Goal: Task Accomplishment & Management: Manage account settings

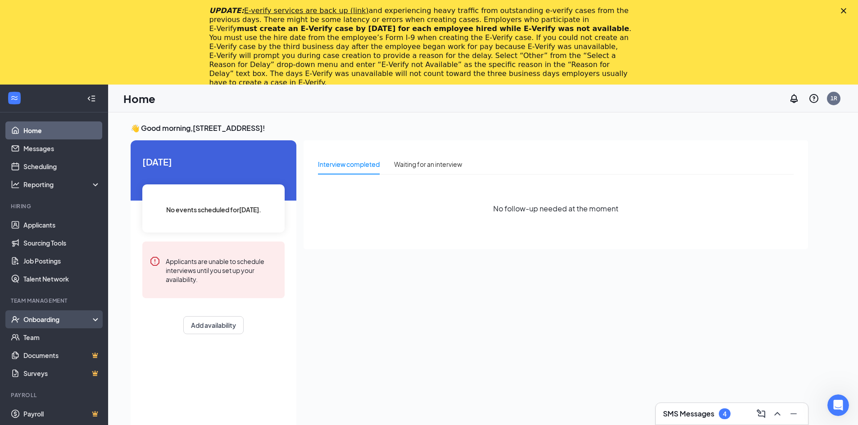
click at [45, 321] on div "Onboarding" at bounding box center [57, 319] width 69 height 9
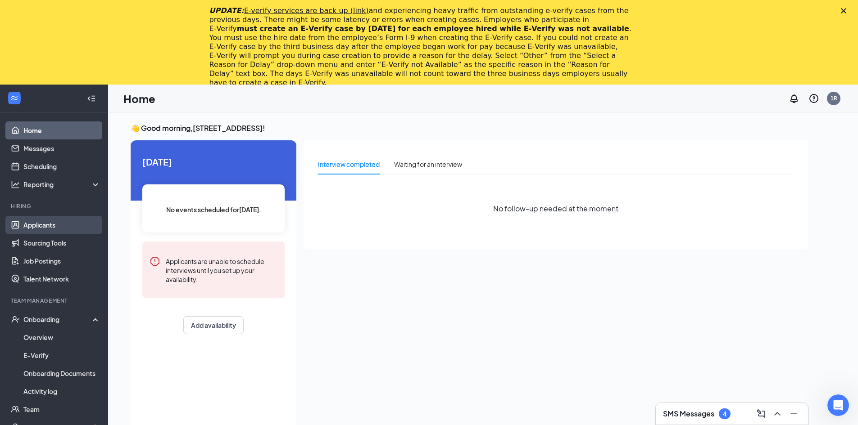
click at [58, 225] on link "Applicants" at bounding box center [61, 225] width 77 height 18
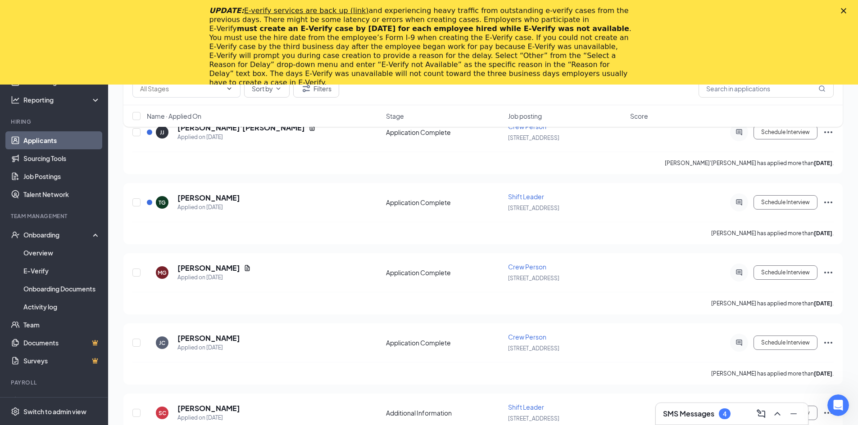
scroll to position [2161, 0]
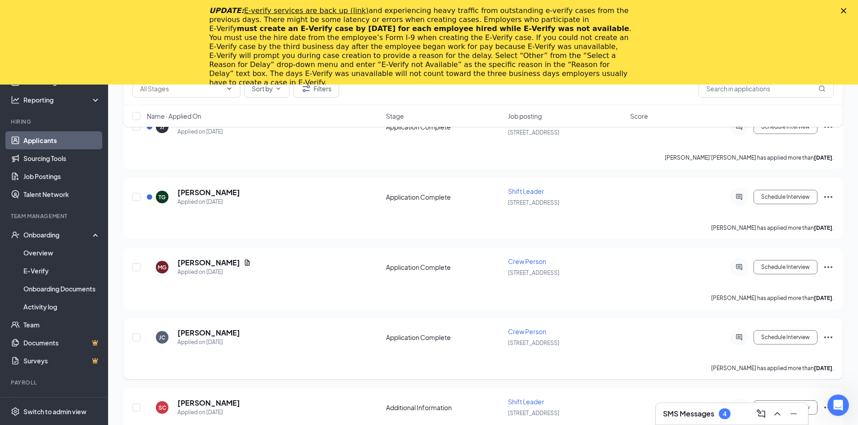
click at [829, 338] on icon "Ellipses" at bounding box center [827, 337] width 11 height 11
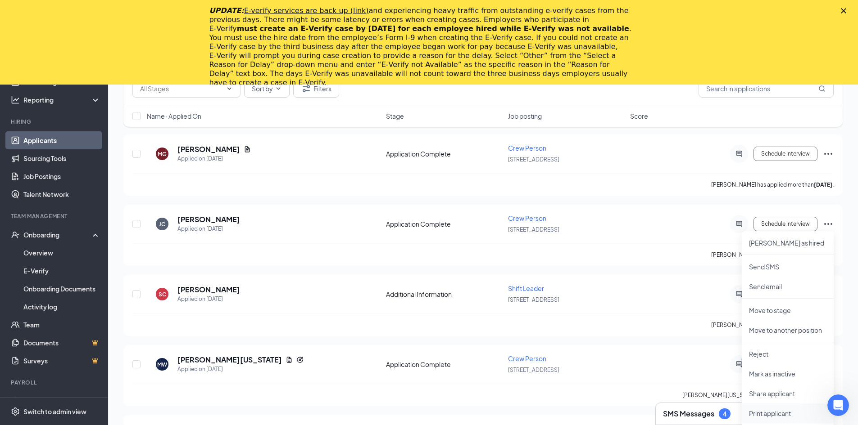
scroll to position [2296, 0]
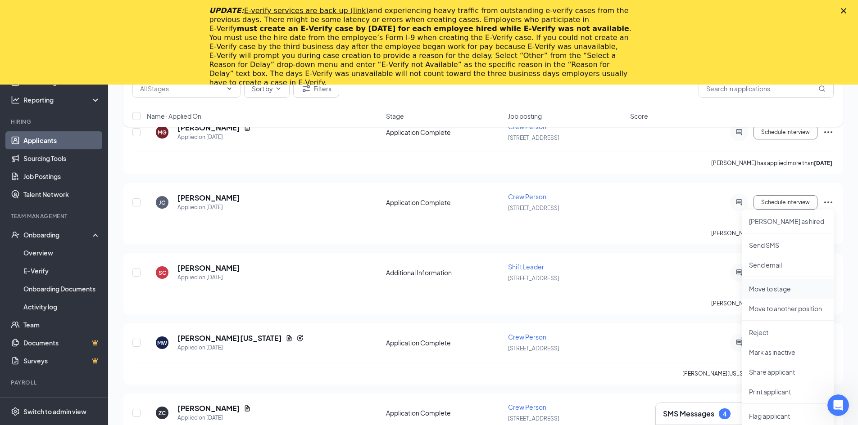
click at [777, 289] on p "Move to stage" at bounding box center [787, 289] width 77 height 9
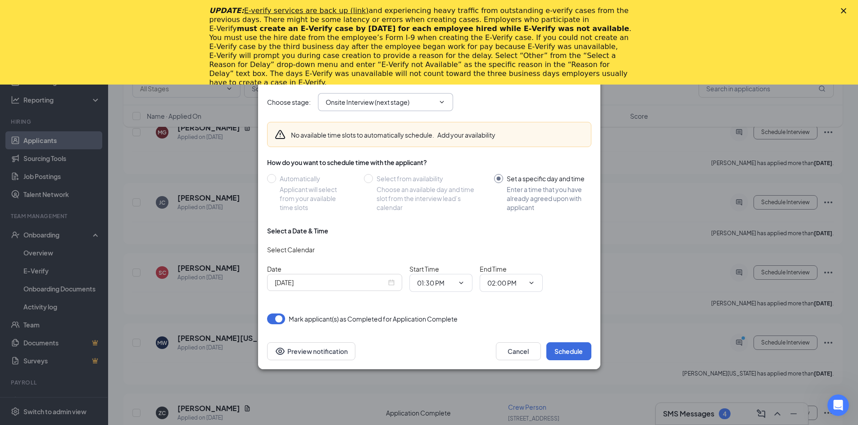
click at [436, 100] on span "Onsite Interview (next stage)" at bounding box center [385, 102] width 135 height 18
click at [442, 102] on icon "ChevronDown" at bounding box center [441, 102] width 7 height 7
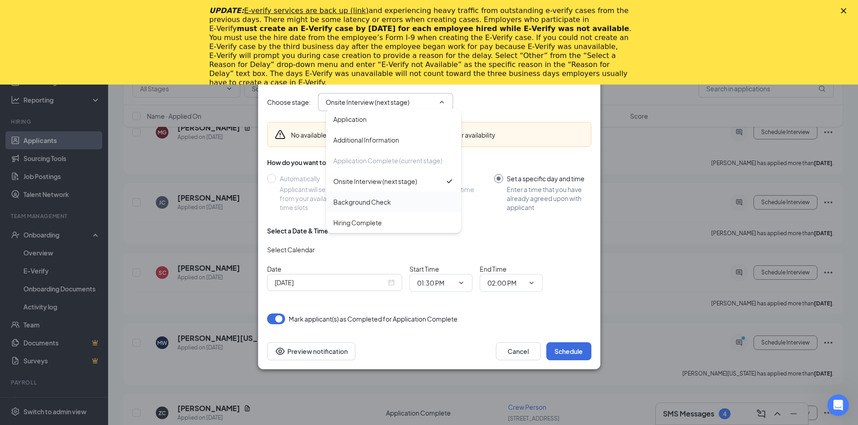
click at [398, 206] on div "Background Check" at bounding box center [393, 202] width 121 height 10
type input "Background Check"
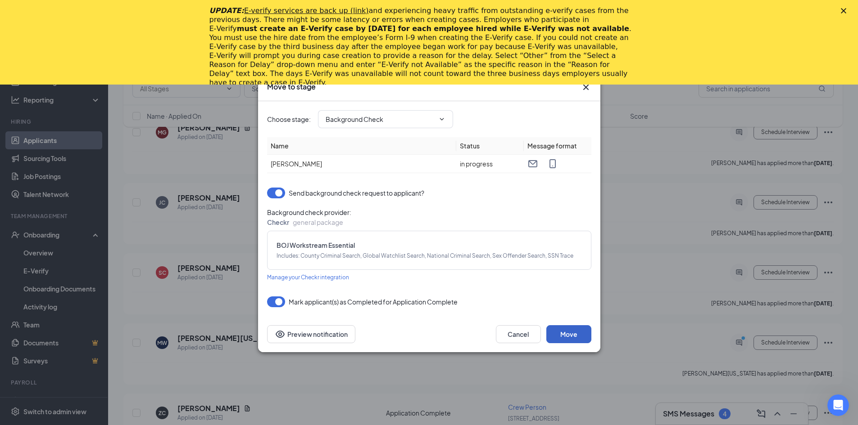
click at [583, 342] on button "Move" at bounding box center [568, 334] width 45 height 18
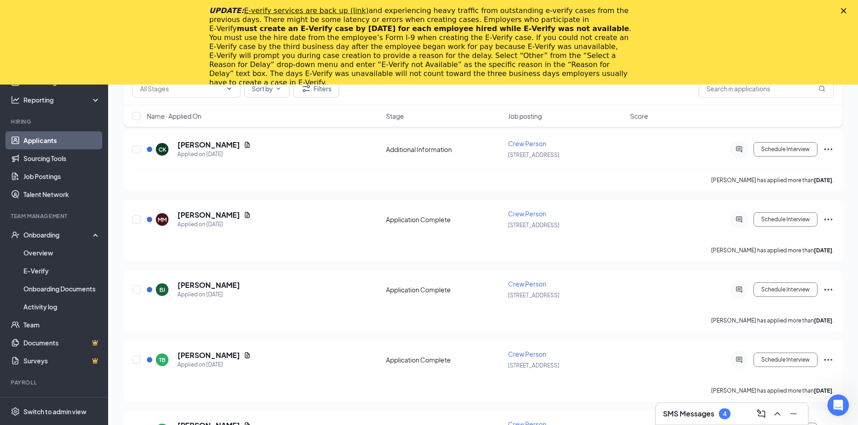
scroll to position [855, 0]
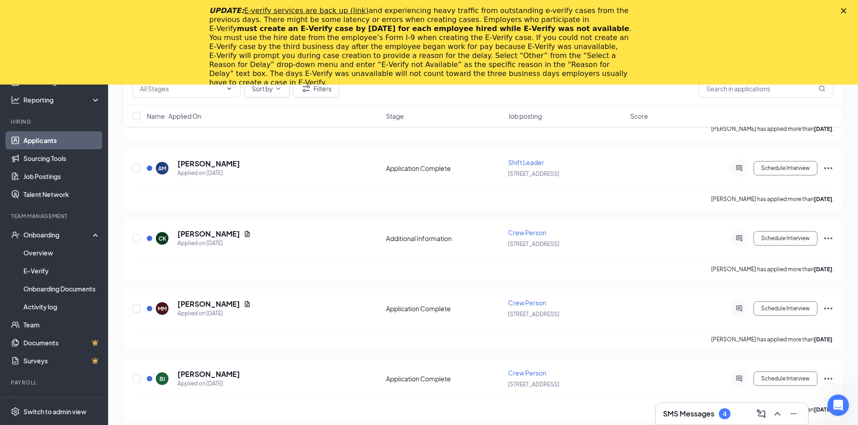
click at [846, 12] on icon "Close" at bounding box center [842, 10] width 5 height 5
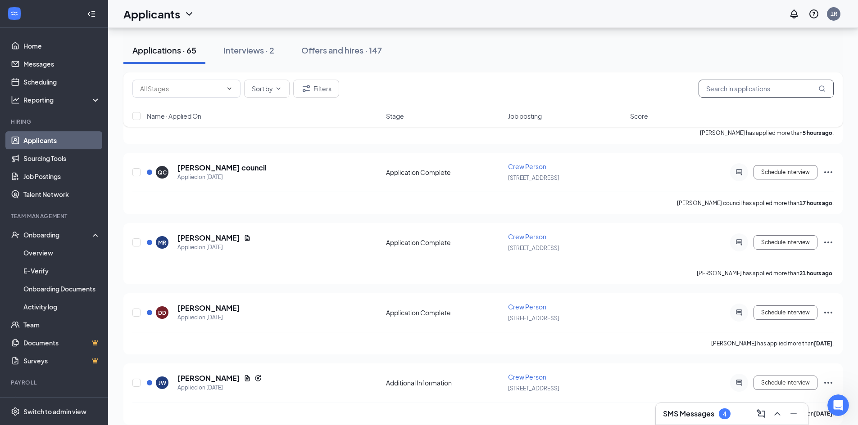
scroll to position [90, 0]
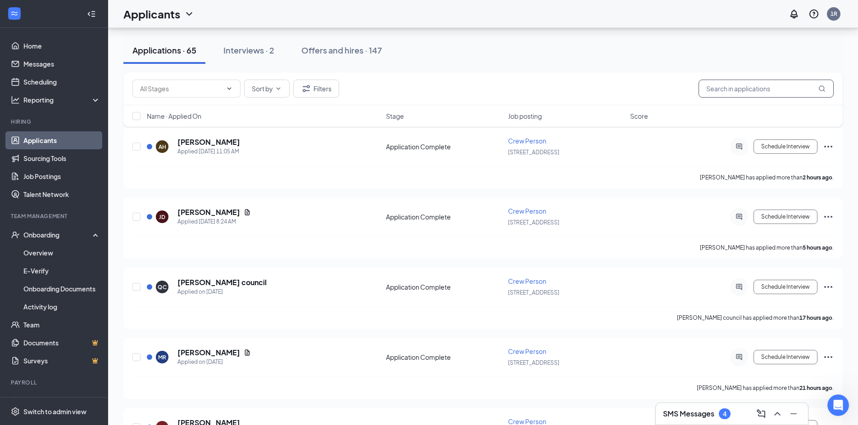
click at [731, 89] on input "text" at bounding box center [765, 89] width 135 height 18
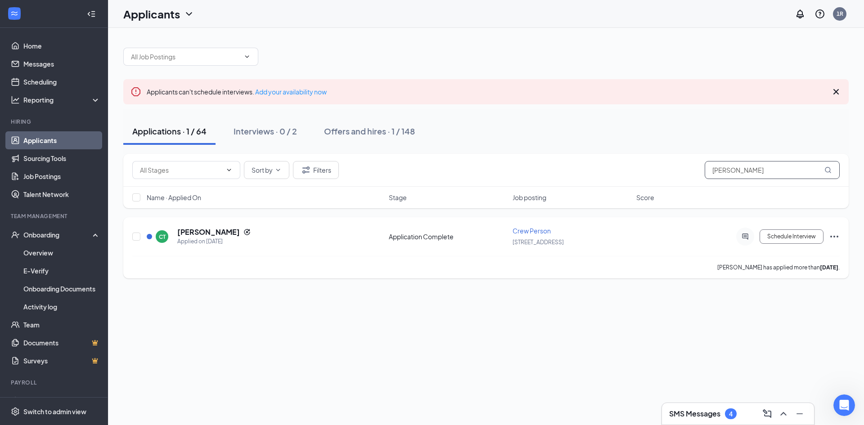
type input "[PERSON_NAME]"
click at [836, 237] on icon "Ellipses" at bounding box center [834, 236] width 11 height 11
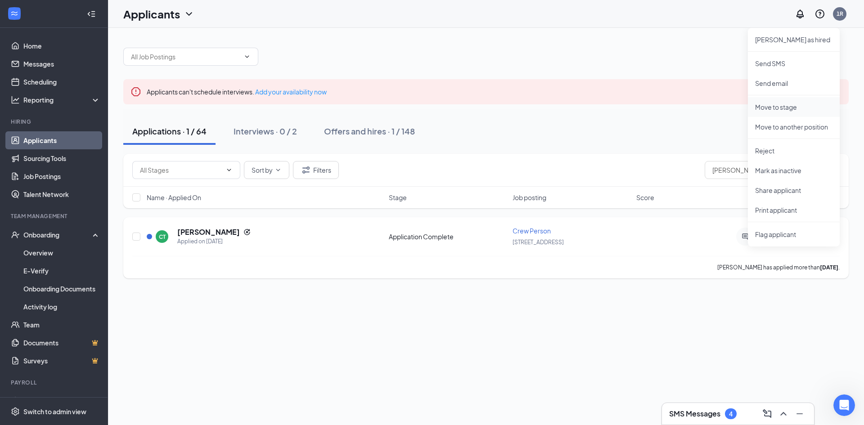
click at [777, 109] on p "Move to stage" at bounding box center [793, 107] width 77 height 9
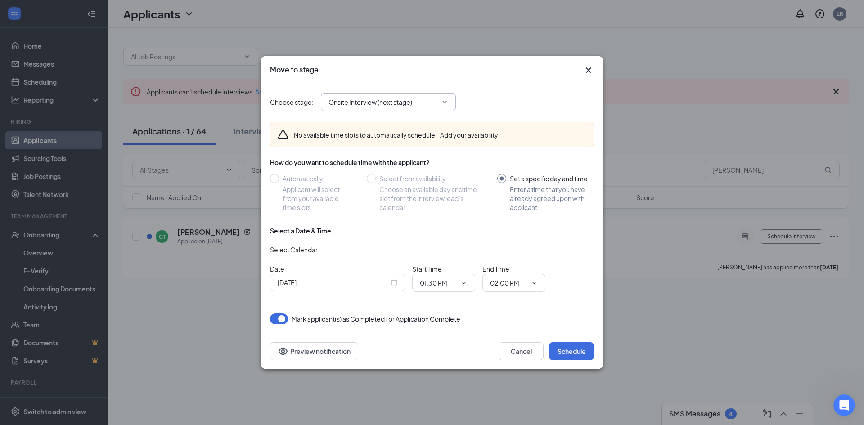
click at [447, 104] on icon "ChevronDown" at bounding box center [444, 102] width 7 height 7
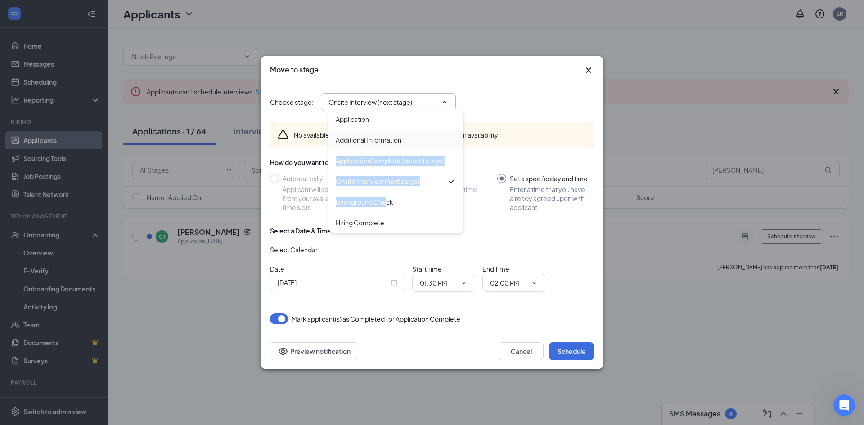
drag, startPoint x: 387, startPoint y: 202, endPoint x: 431, endPoint y: 136, distance: 78.5
click at [431, 136] on div "Application Additional Information Application Complete (current stage) Onsite …" at bounding box center [396, 171] width 135 height 124
click at [431, 136] on div "Additional Information" at bounding box center [396, 140] width 121 height 10
type input "Additional Information"
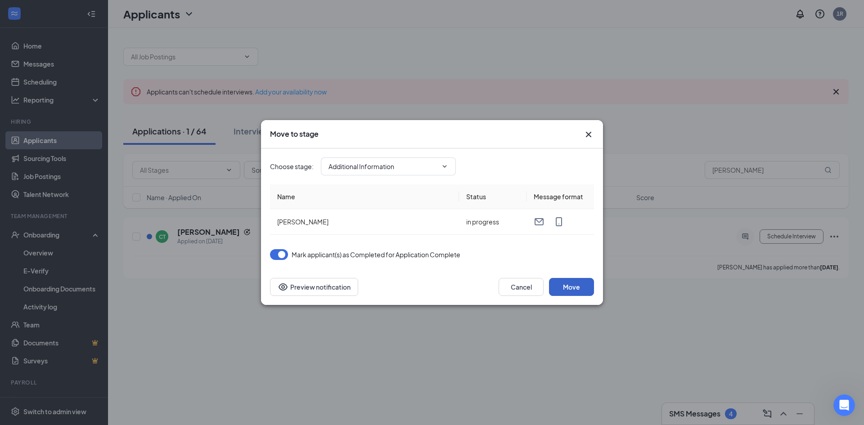
click at [579, 292] on button "Move" at bounding box center [571, 287] width 45 height 18
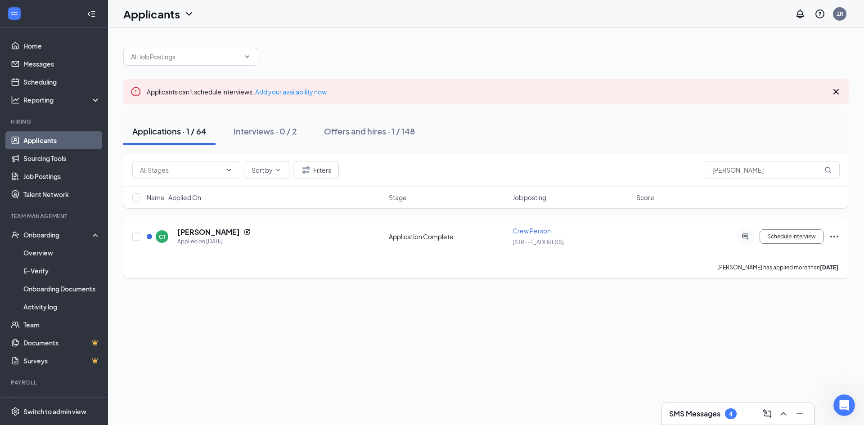
click at [835, 236] on icon "Ellipses" at bounding box center [834, 236] width 11 height 11
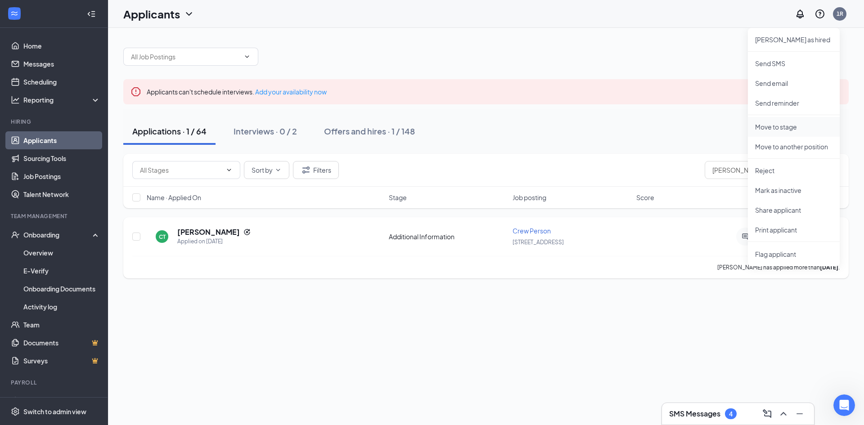
click at [799, 128] on p "Move to stage" at bounding box center [793, 126] width 77 height 9
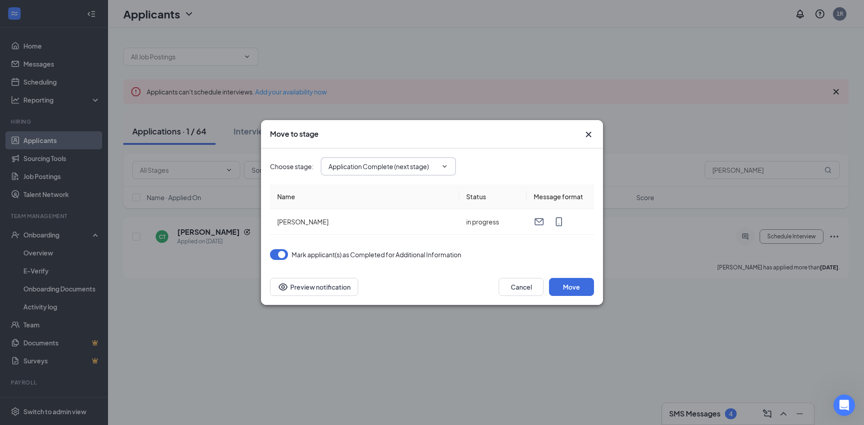
click at [448, 164] on icon "ChevronDown" at bounding box center [444, 166] width 7 height 7
click at [368, 260] on div "Hiring Complete" at bounding box center [360, 263] width 49 height 10
type input "Hiring Complete"
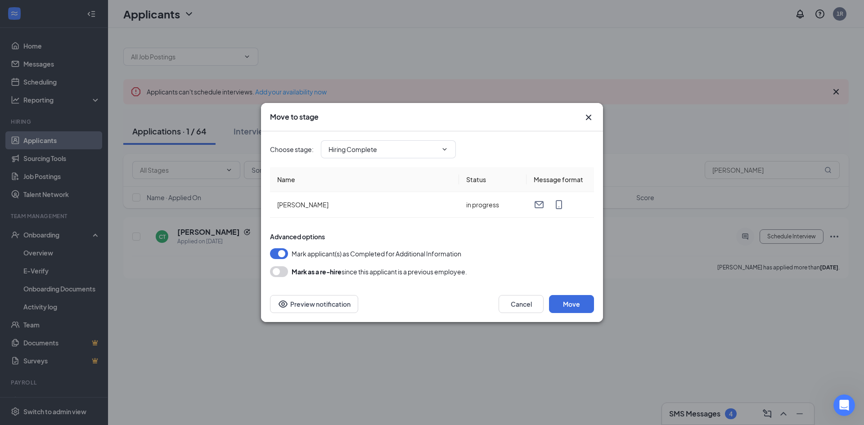
click at [279, 274] on button "button" at bounding box center [279, 272] width 18 height 11
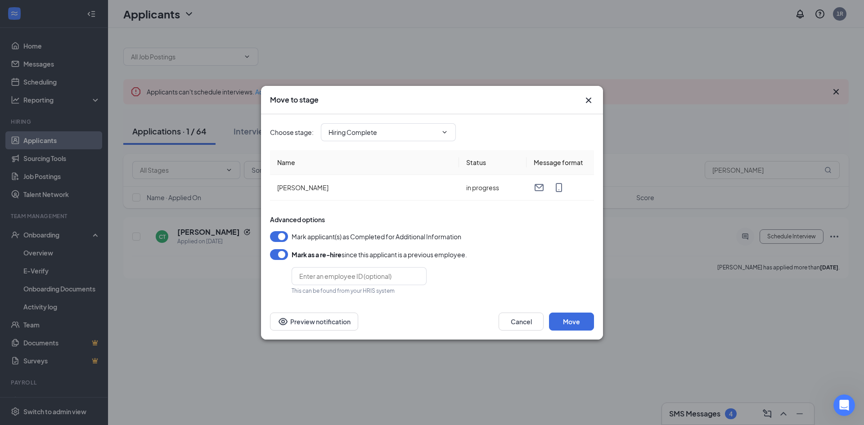
click at [284, 253] on button "button" at bounding box center [279, 254] width 18 height 11
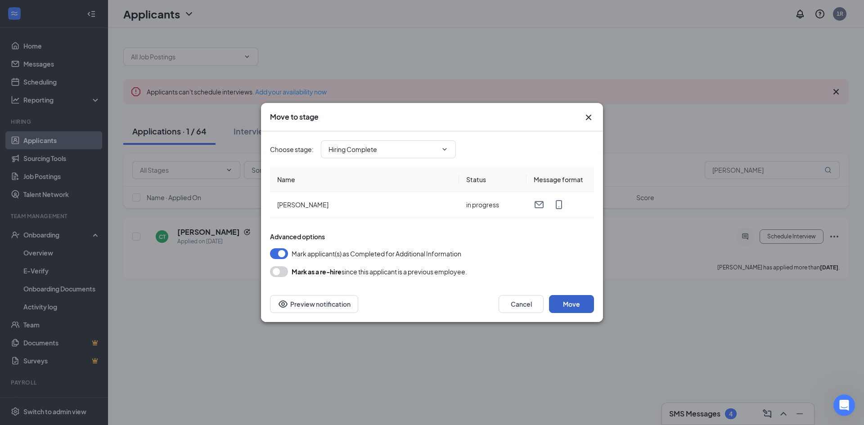
click at [567, 297] on button "Move" at bounding box center [571, 304] width 45 height 18
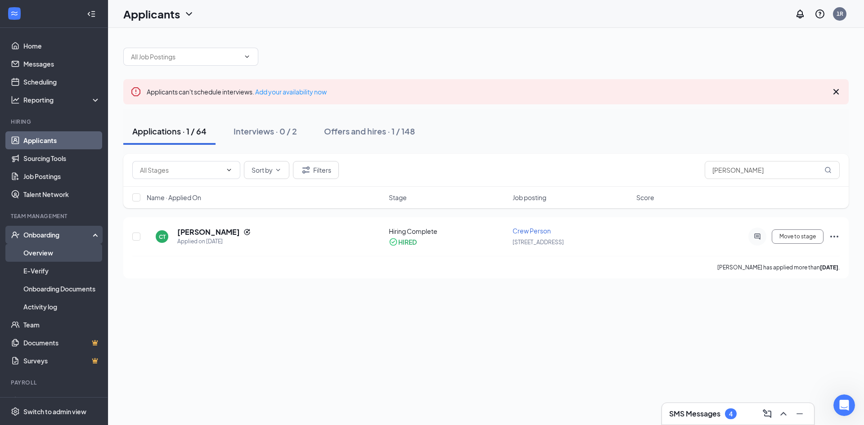
click at [63, 251] on link "Overview" at bounding box center [61, 253] width 77 height 18
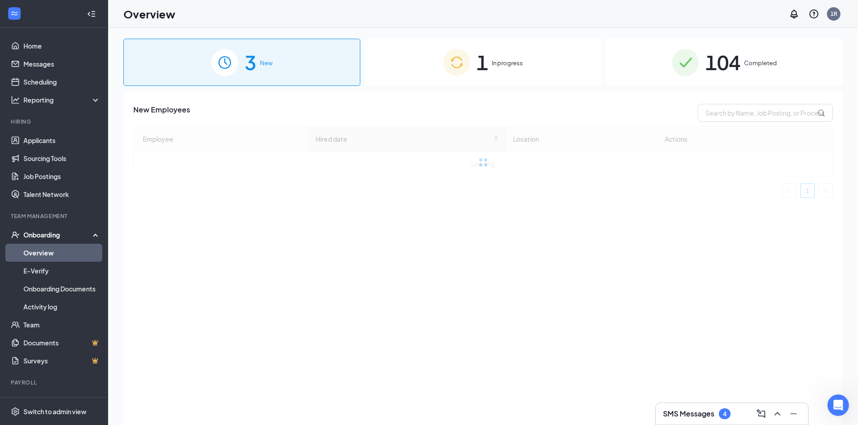
click at [68, 237] on div "Onboarding" at bounding box center [57, 234] width 69 height 9
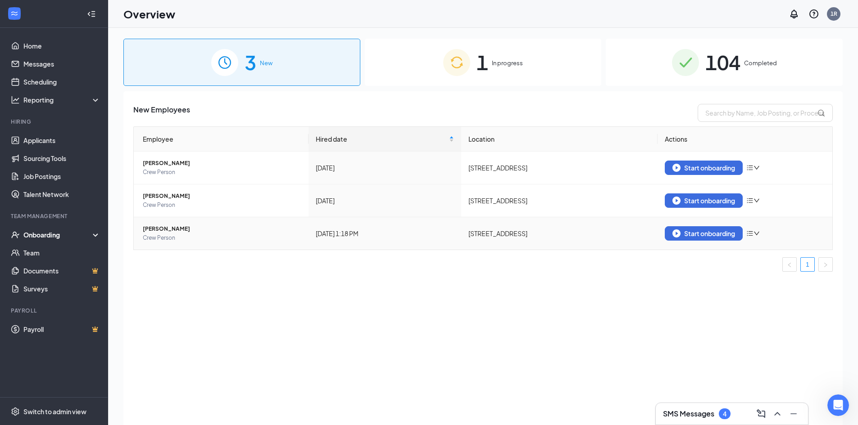
click at [759, 234] on icon "down" at bounding box center [756, 233] width 6 height 6
click at [682, 237] on div "Start onboarding" at bounding box center [703, 234] width 63 height 8
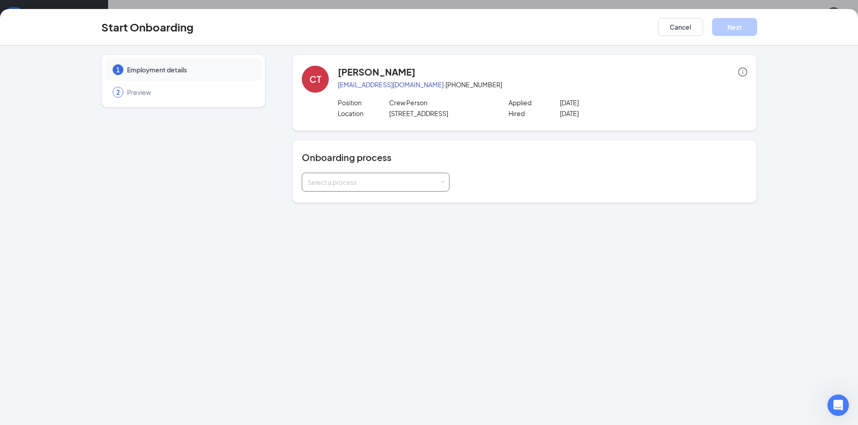
click at [357, 183] on div "Select a process" at bounding box center [373, 182] width 132 height 9
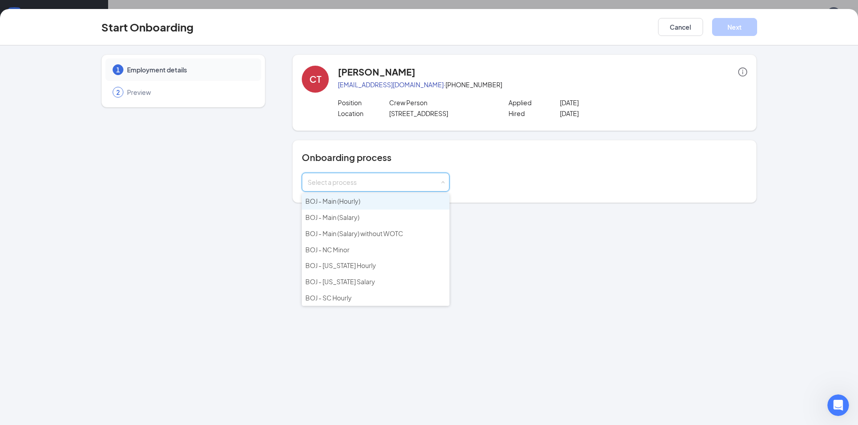
click at [360, 202] on span "BOJ - Main (Hourly)" at bounding box center [332, 201] width 55 height 8
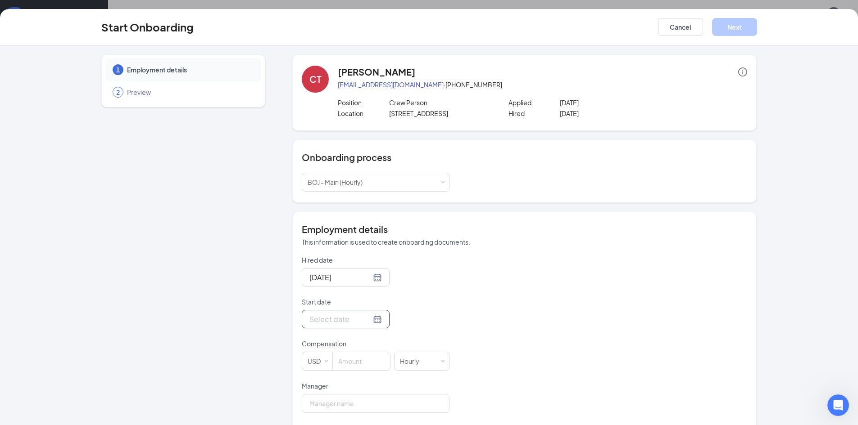
click at [328, 320] on input "Start date" at bounding box center [340, 319] width 62 height 11
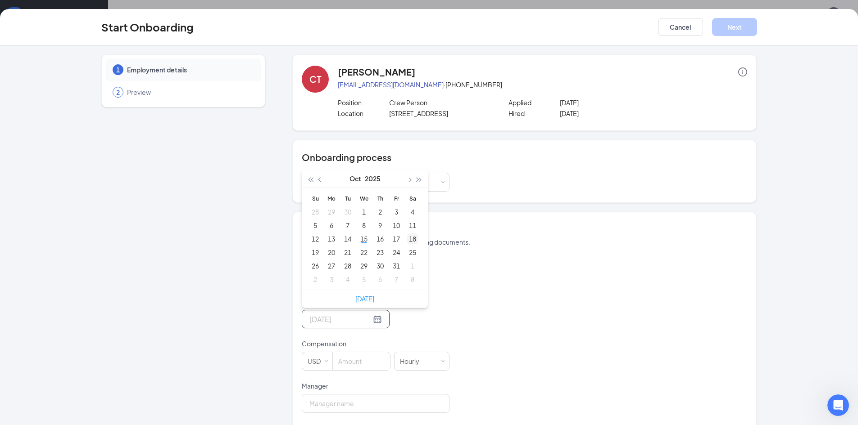
type input "[DATE]"
click at [407, 237] on div "18" at bounding box center [412, 239] width 11 height 11
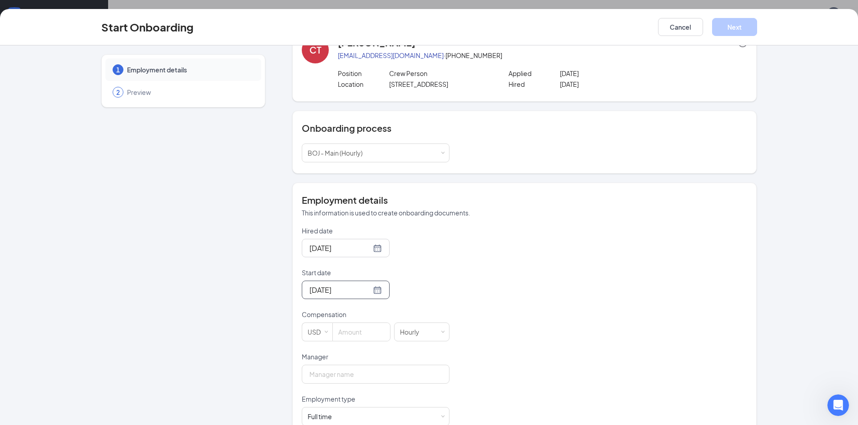
scroll to position [45, 0]
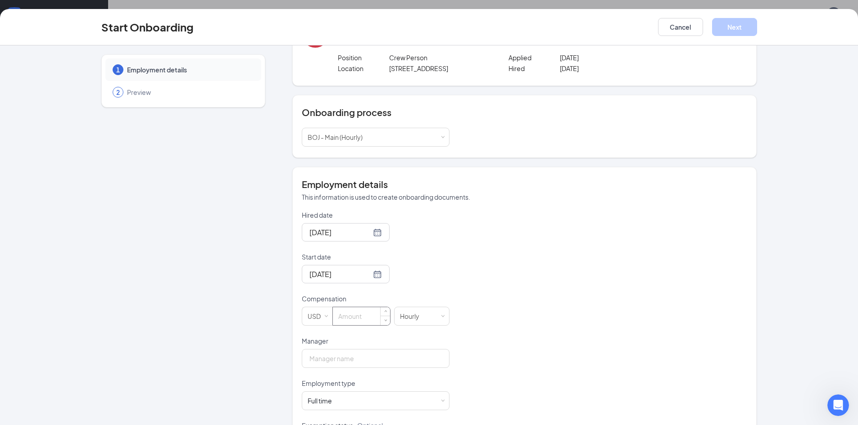
click at [339, 323] on input at bounding box center [361, 316] width 57 height 18
type input "11"
click at [352, 362] on input "Manager" at bounding box center [376, 358] width 148 height 19
type input "[PERSON_NAME]"
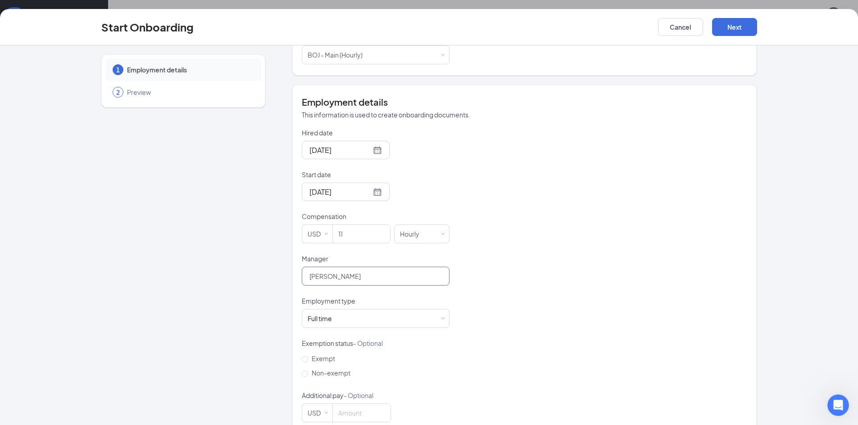
scroll to position [135, 0]
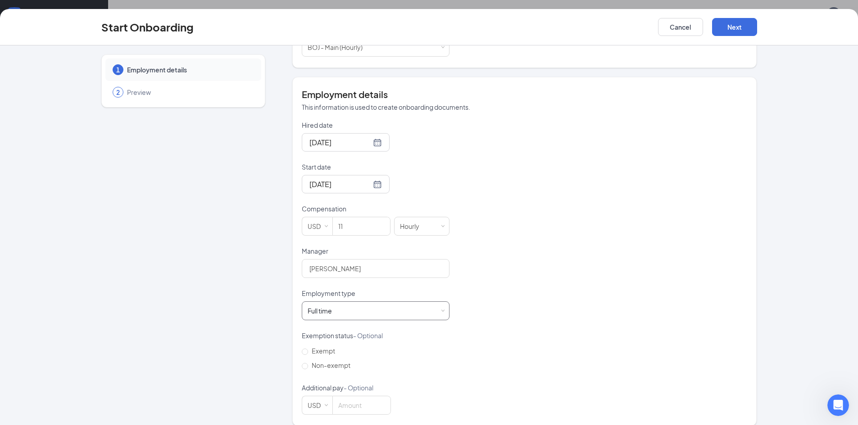
click at [426, 315] on div "Full time Works 30+ hours per week and is reasonably expected to work" at bounding box center [375, 311] width 136 height 18
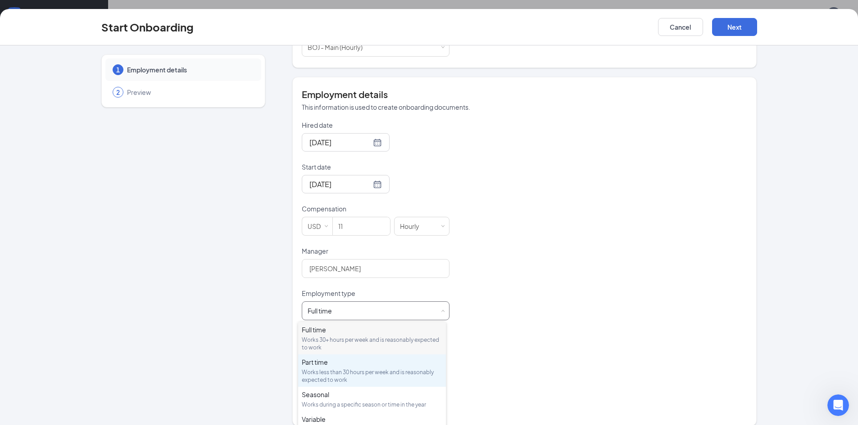
click at [347, 370] on div "Works less than 30 hours per week and is reasonably expected to work" at bounding box center [372, 376] width 140 height 15
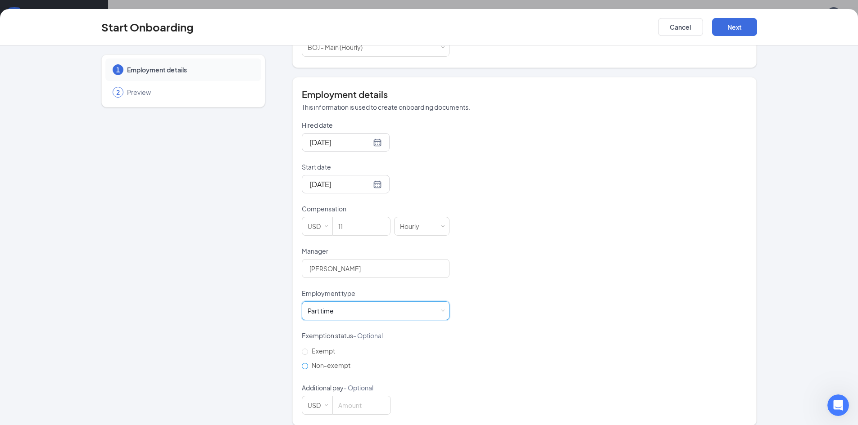
click at [322, 366] on span "Non-exempt" at bounding box center [331, 365] width 46 height 8
click at [308, 366] on input "Non-exempt" at bounding box center [305, 366] width 6 height 6
radio input "true"
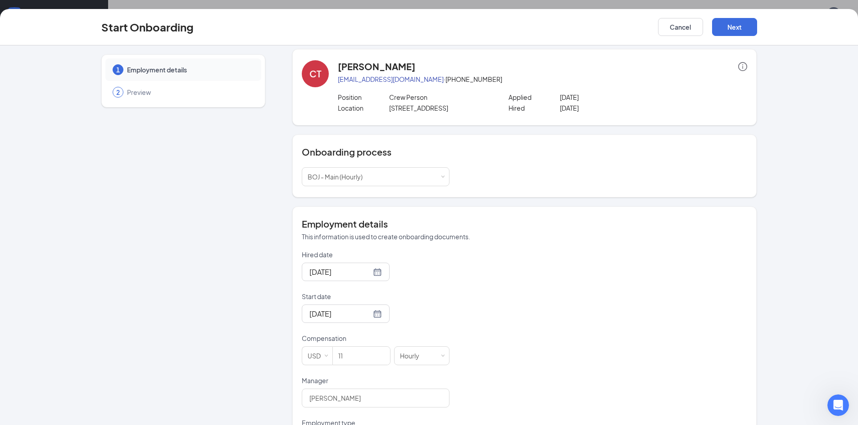
scroll to position [0, 0]
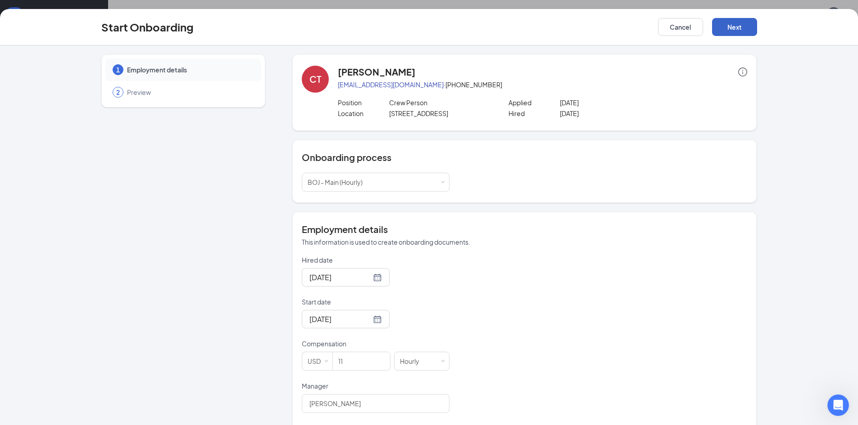
click at [730, 28] on button "Next" at bounding box center [734, 27] width 45 height 18
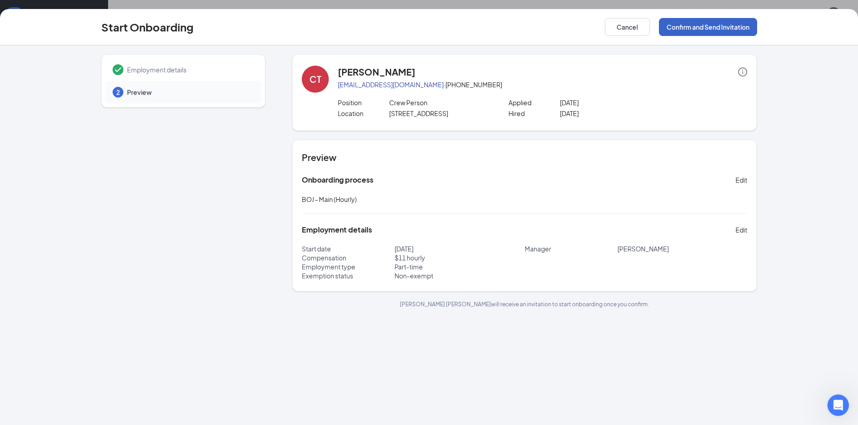
click at [703, 26] on button "Confirm and Send Invitation" at bounding box center [708, 27] width 98 height 18
